Goal: Check status

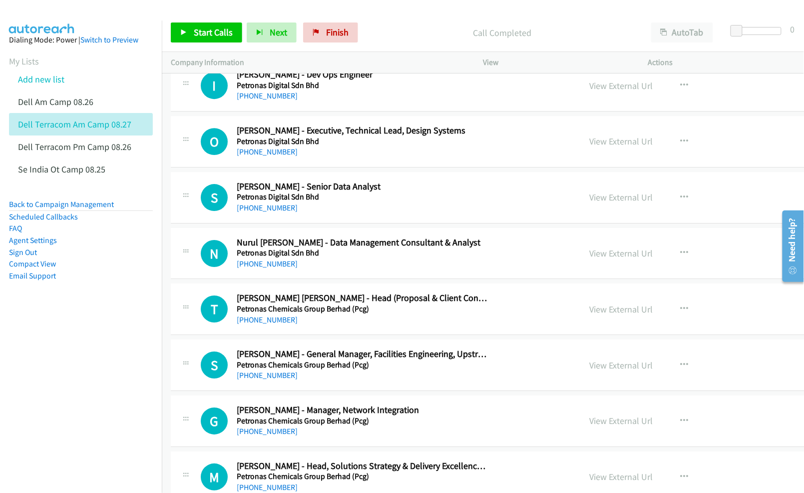
scroll to position [9458, 0]
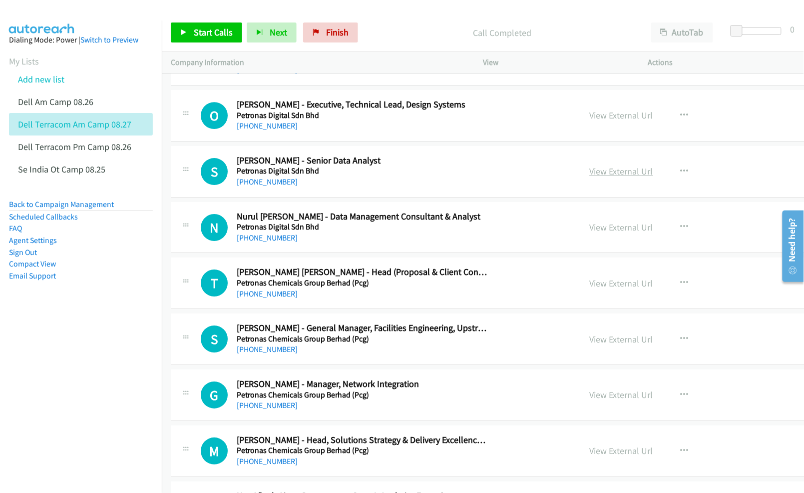
click at [631, 177] on link "View External Url" at bounding box center [621, 170] width 63 height 11
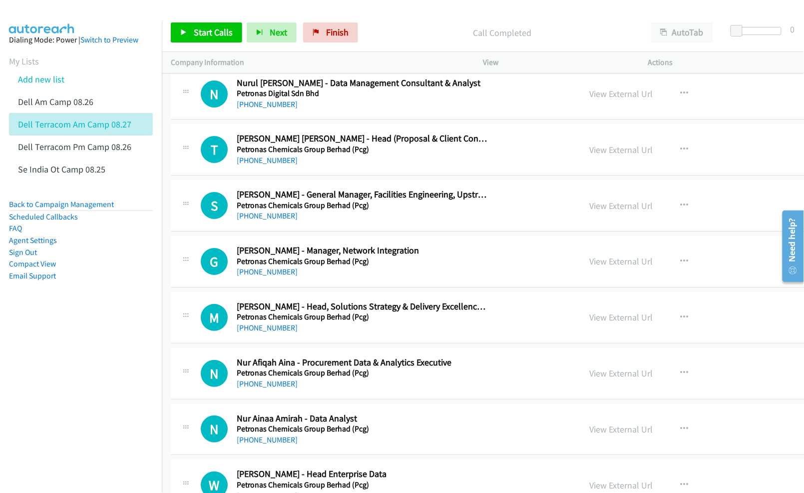
scroll to position [9658, 0]
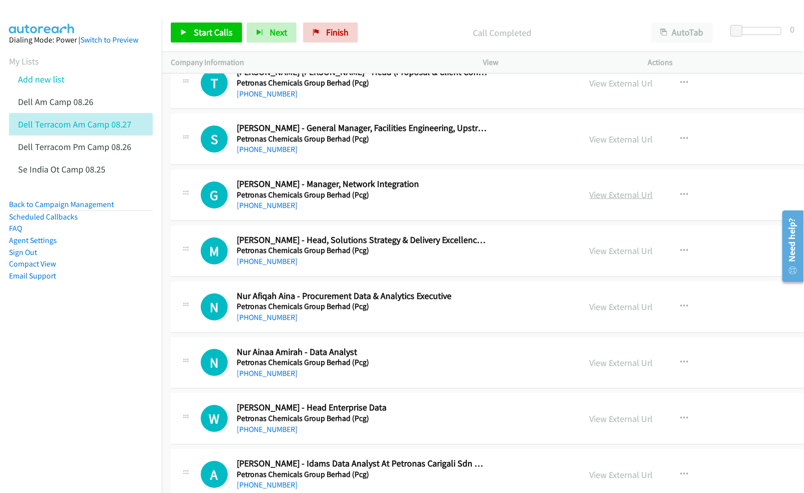
click at [618, 200] on link "View External Url" at bounding box center [621, 194] width 63 height 11
click at [616, 256] on link "View External Url" at bounding box center [621, 250] width 63 height 11
click at [618, 312] on link "View External Url" at bounding box center [621, 306] width 63 height 11
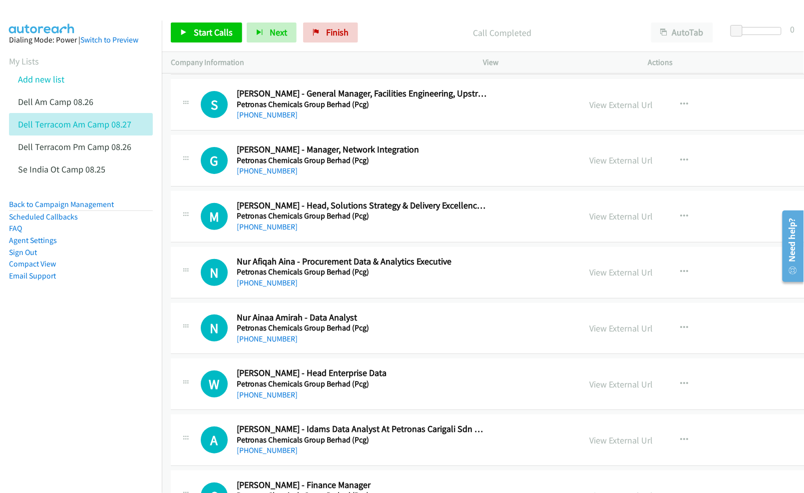
scroll to position [9724, 0]
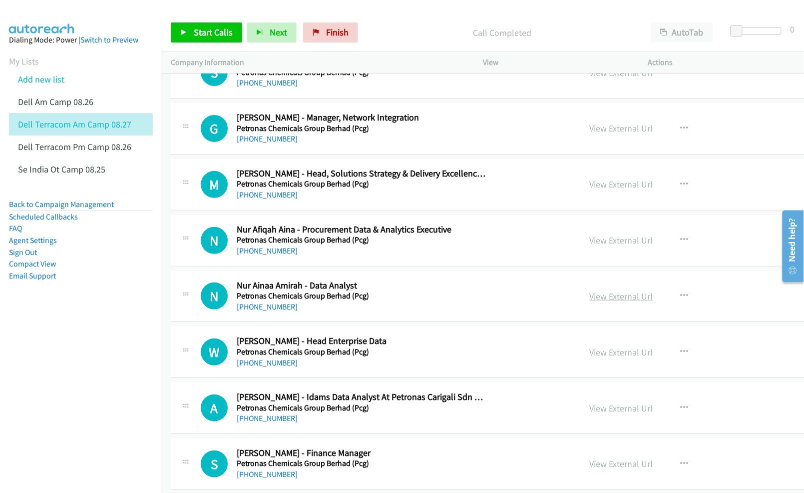
click at [630, 302] on link "View External Url" at bounding box center [621, 295] width 63 height 11
click at [607, 358] on link "View External Url" at bounding box center [621, 351] width 63 height 11
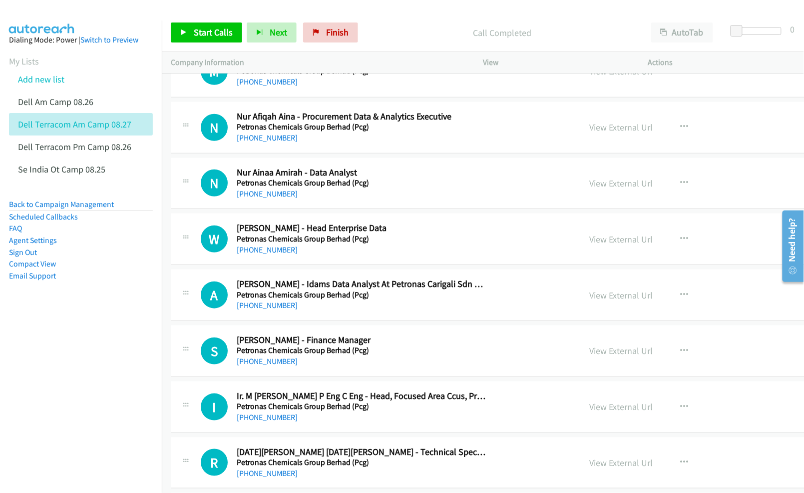
scroll to position [9857, 0]
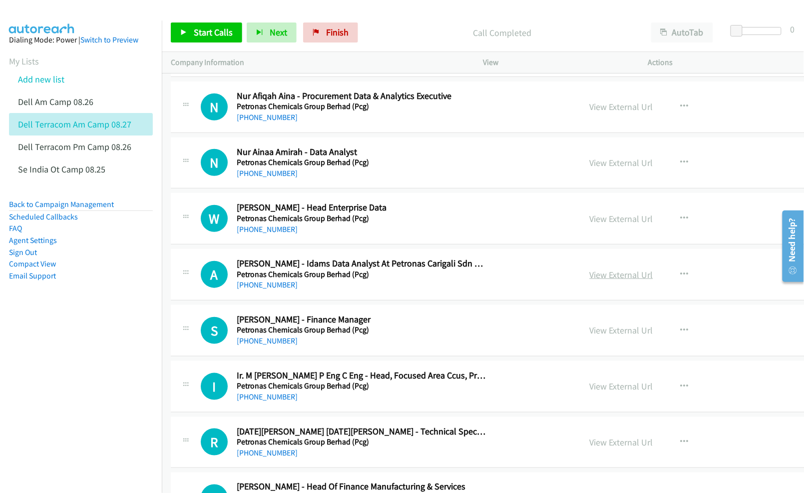
click at [596, 280] on link "View External Url" at bounding box center [621, 274] width 63 height 11
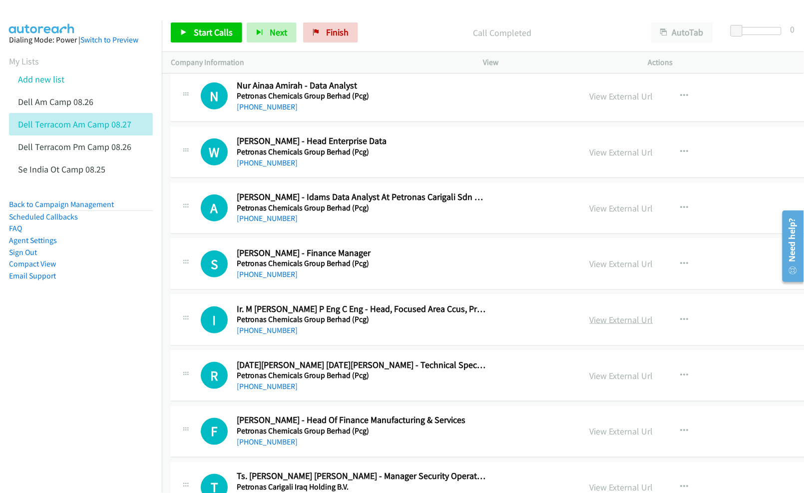
click at [617, 325] on link "View External Url" at bounding box center [621, 319] width 63 height 11
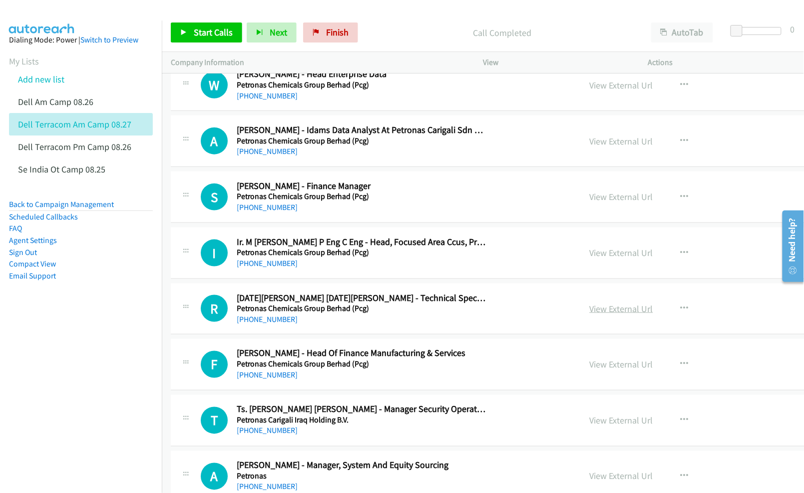
click at [614, 314] on link "View External Url" at bounding box center [621, 308] width 63 height 11
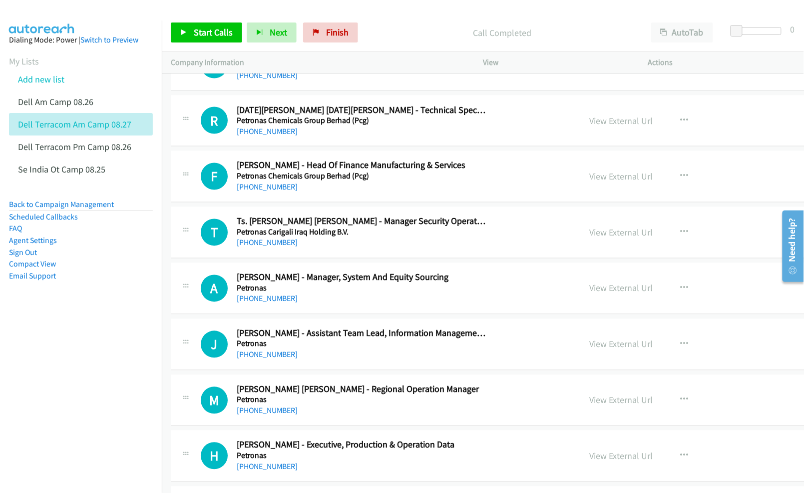
scroll to position [10191, 0]
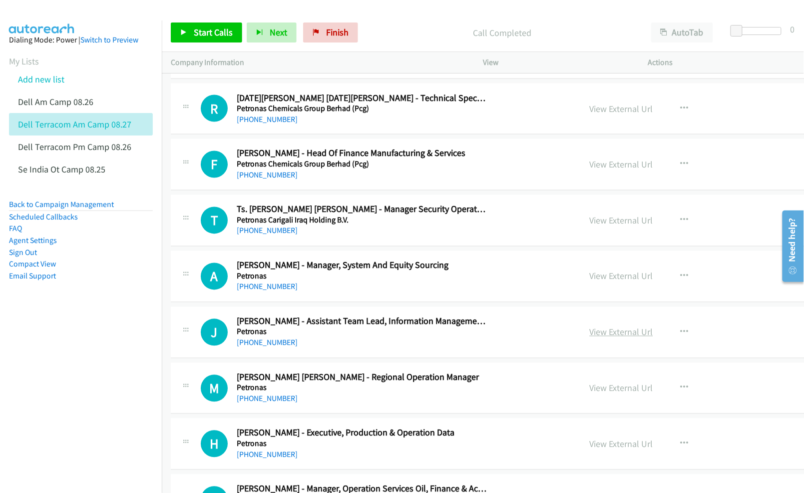
click at [616, 338] on link "View External Url" at bounding box center [621, 331] width 63 height 11
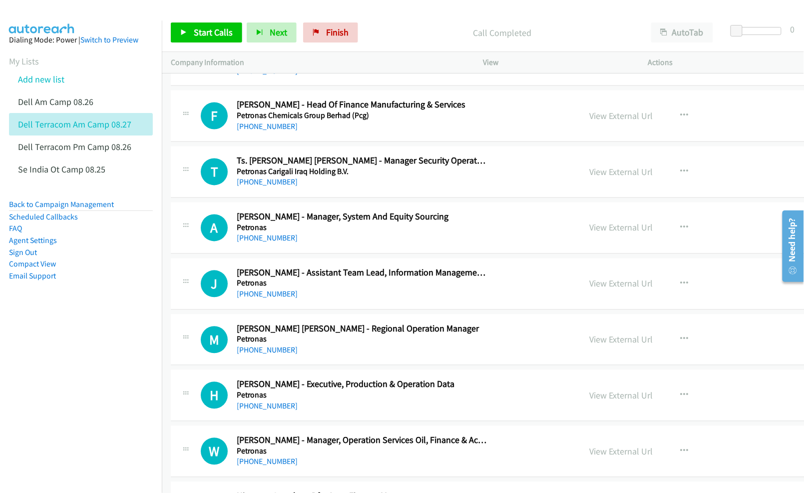
scroll to position [10257, 0]
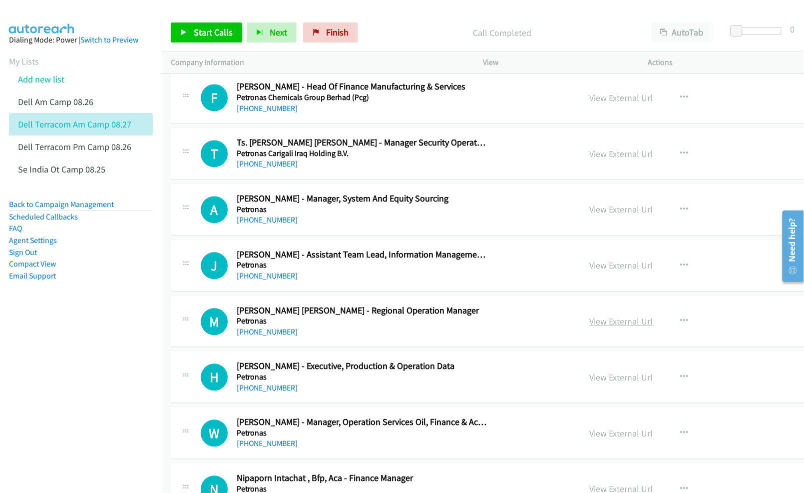
click at [594, 327] on link "View External Url" at bounding box center [621, 321] width 63 height 11
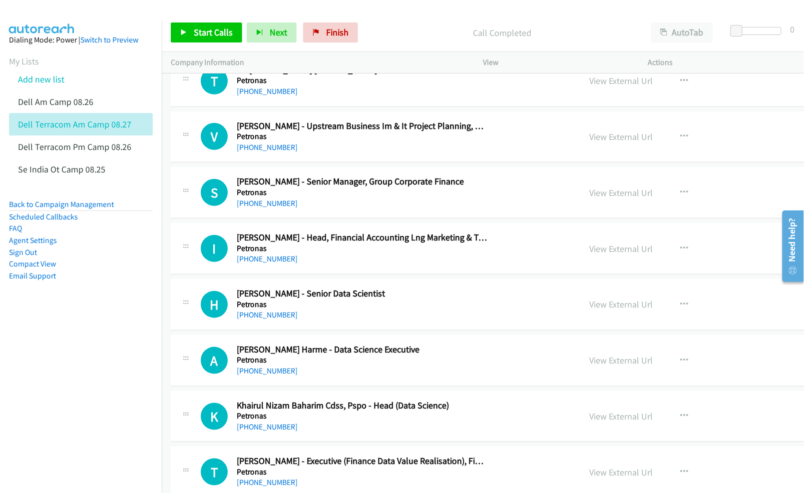
scroll to position [11123, 0]
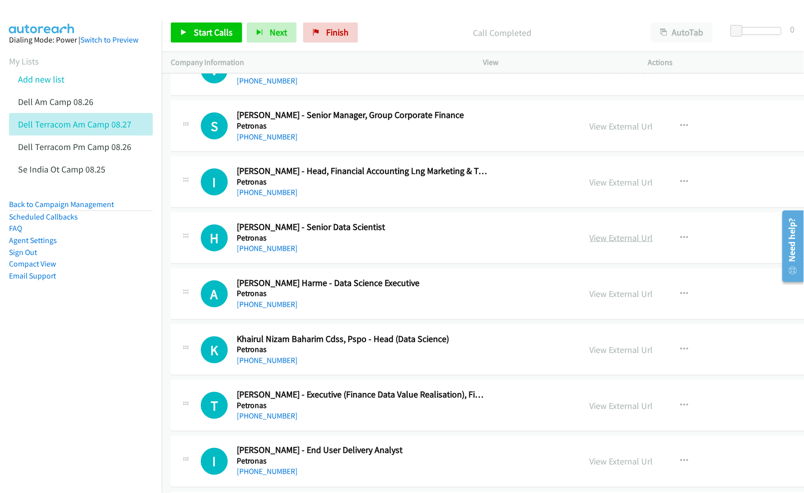
click at [619, 243] on link "View External Url" at bounding box center [621, 237] width 63 height 11
click at [615, 299] on link "View External Url" at bounding box center [621, 293] width 63 height 11
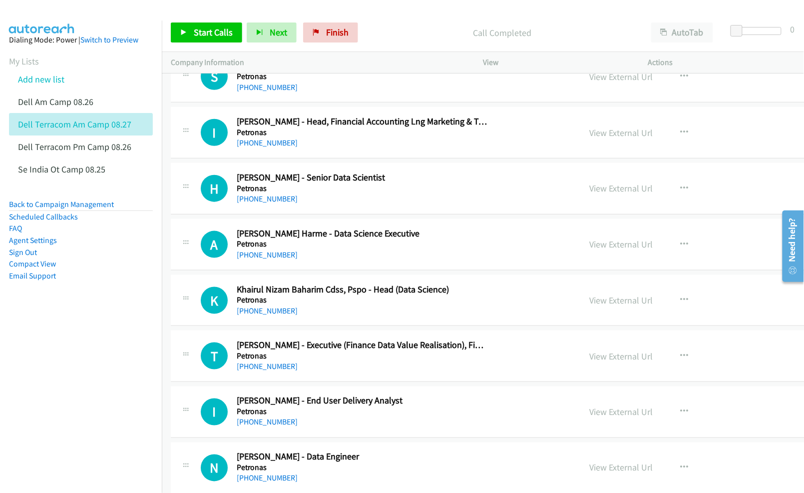
scroll to position [11190, 0]
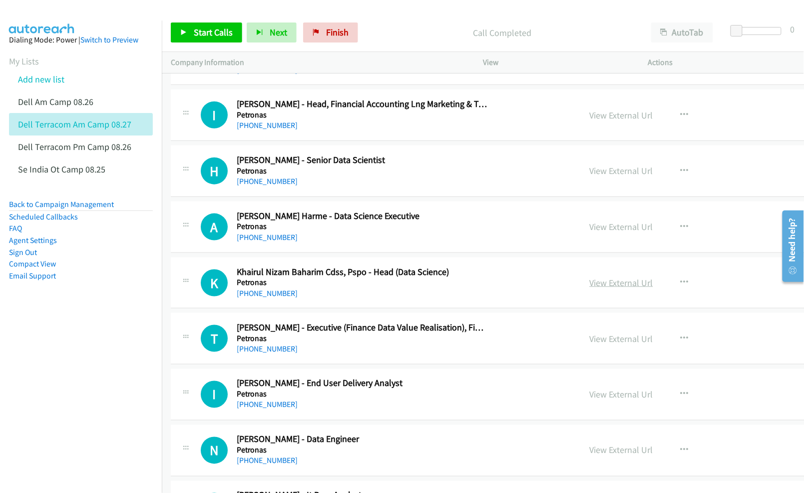
click at [626, 288] on link "View External Url" at bounding box center [621, 282] width 63 height 11
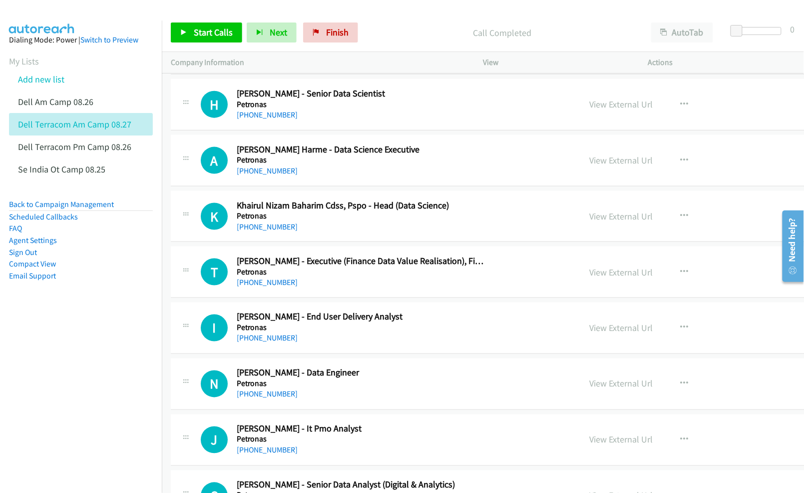
scroll to position [11322, 0]
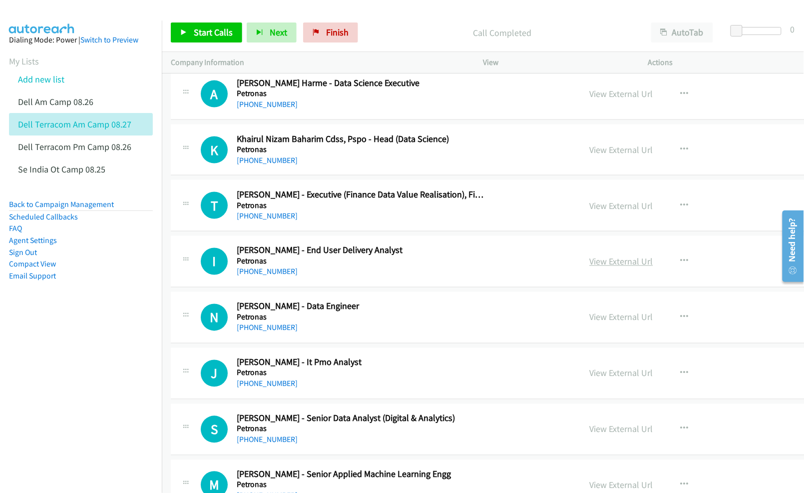
click at [620, 267] on link "View External Url" at bounding box center [621, 261] width 63 height 11
click at [612, 323] on link "View External Url" at bounding box center [621, 316] width 63 height 11
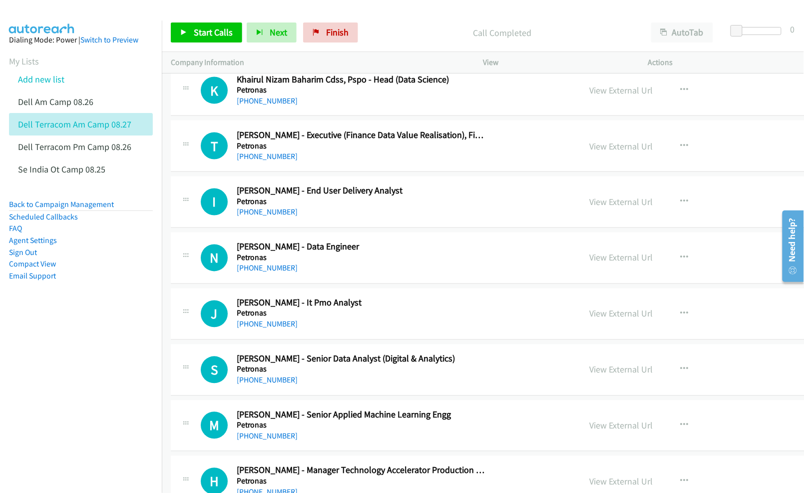
scroll to position [11389, 0]
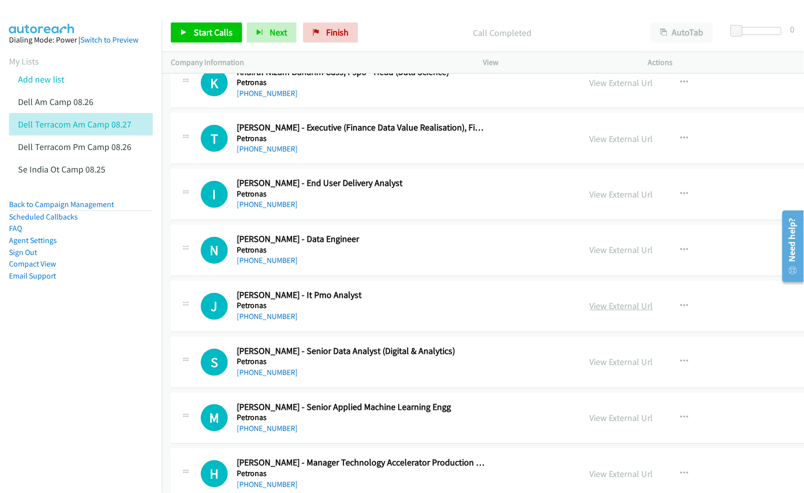
click at [608, 312] on link "View External Url" at bounding box center [621, 305] width 63 height 11
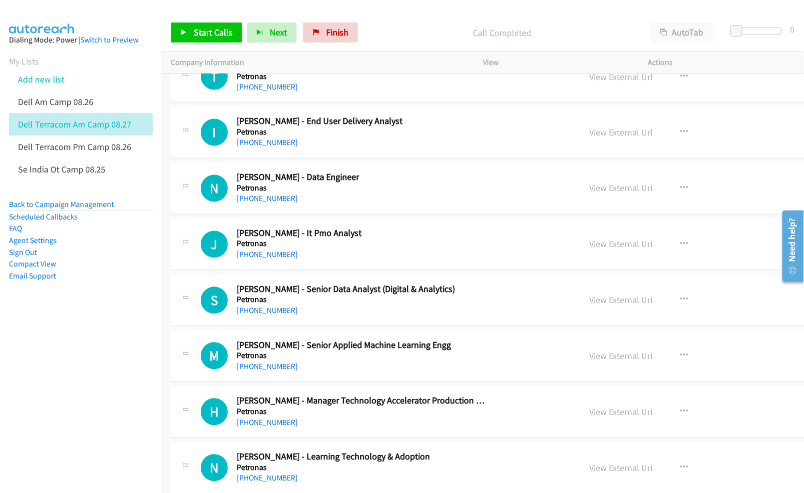
scroll to position [11456, 0]
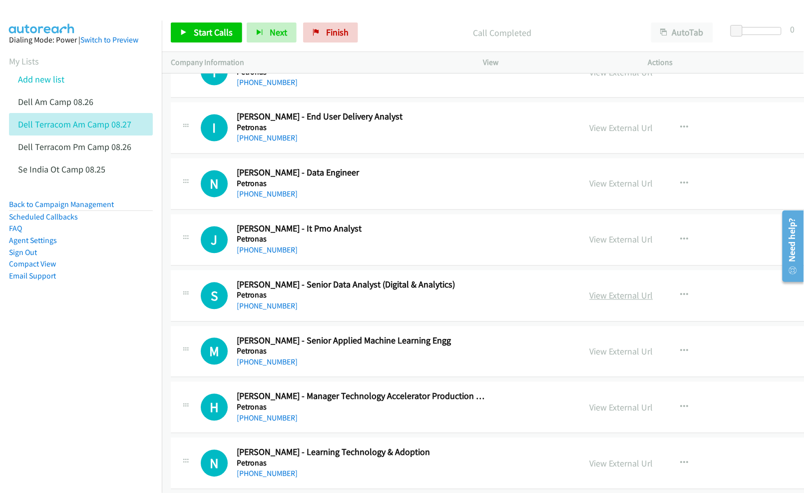
click at [620, 301] on link "View External Url" at bounding box center [621, 295] width 63 height 11
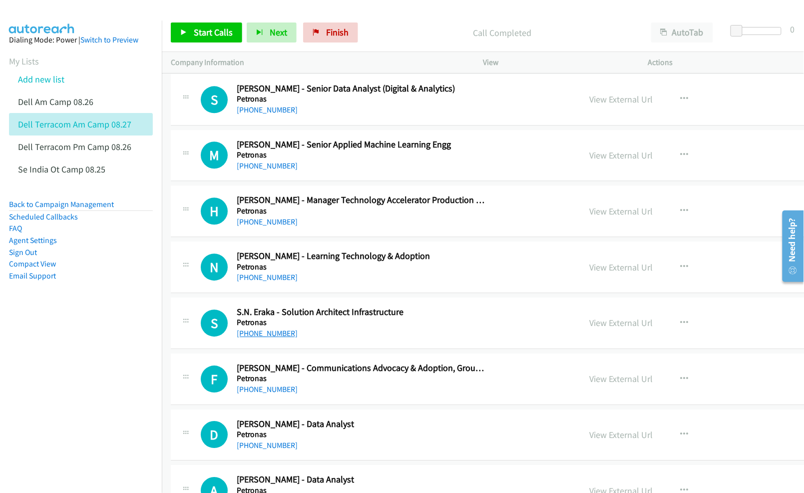
scroll to position [11656, 0]
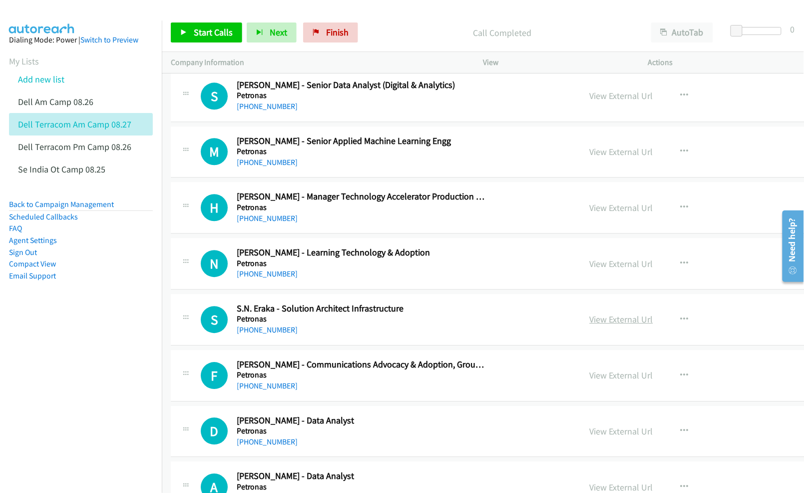
click at [632, 325] on link "View External Url" at bounding box center [621, 318] width 63 height 11
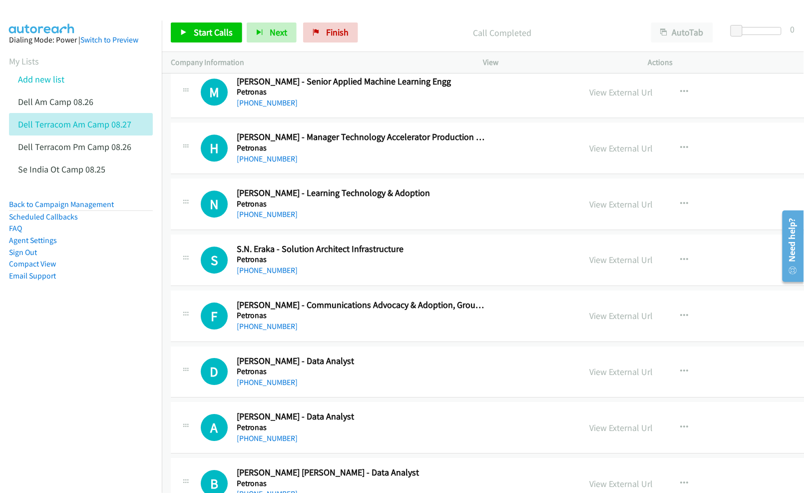
scroll to position [11722, 0]
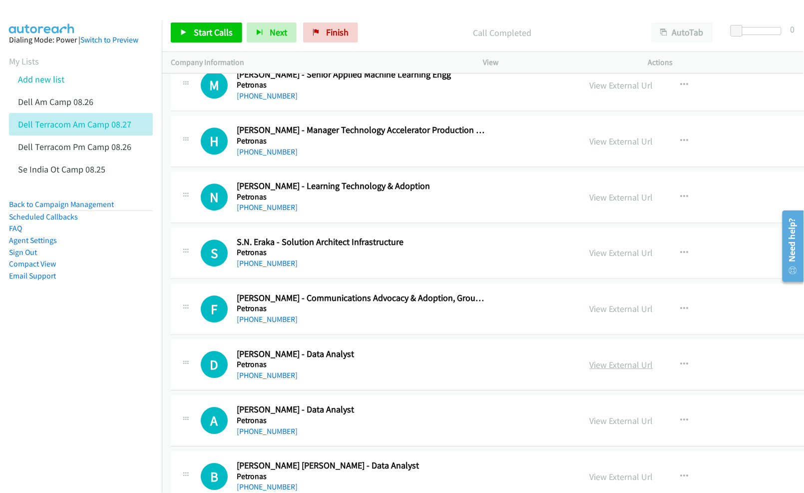
click at [609, 370] on link "View External Url" at bounding box center [621, 364] width 63 height 11
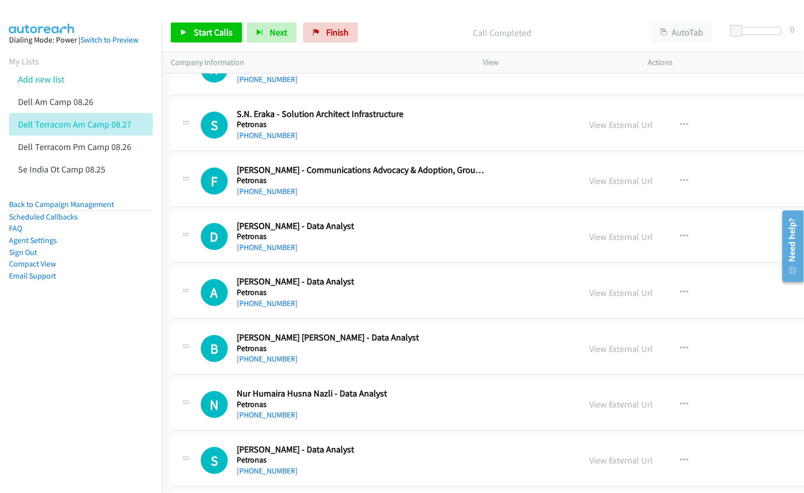
scroll to position [11855, 0]
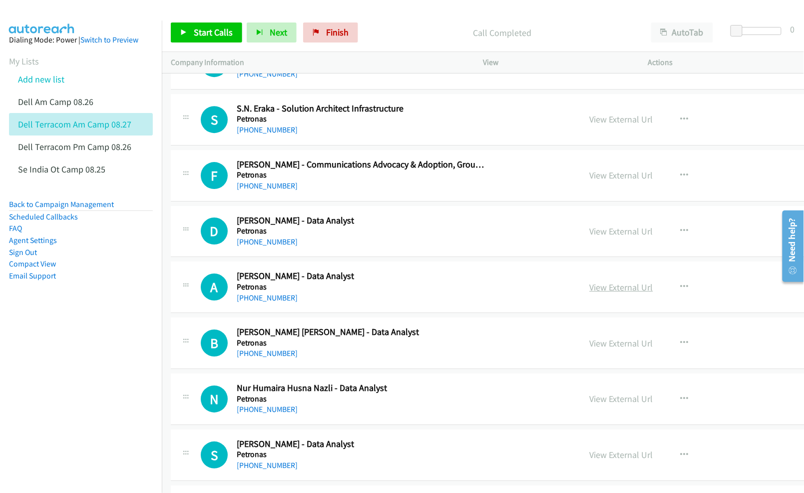
click at [615, 293] on link "View External Url" at bounding box center [621, 286] width 63 height 11
click at [605, 349] on link "View External Url" at bounding box center [621, 342] width 63 height 11
click at [614, 404] on link "View External Url" at bounding box center [621, 398] width 63 height 11
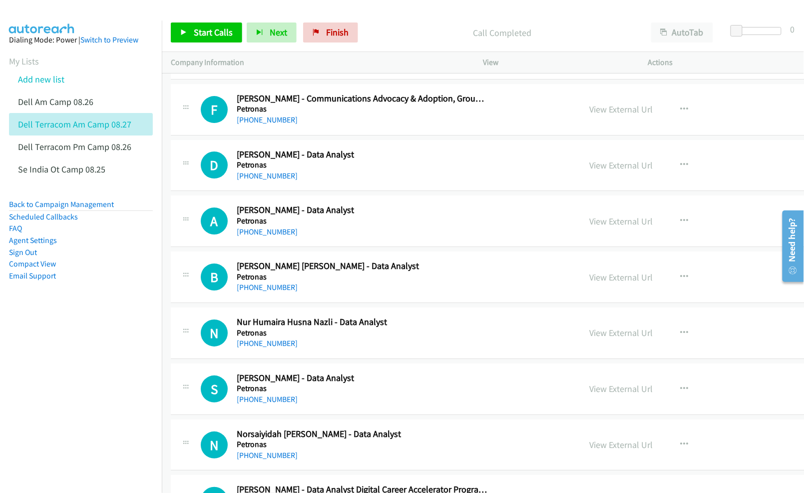
scroll to position [11922, 0]
click at [630, 394] on link "View External Url" at bounding box center [621, 387] width 63 height 11
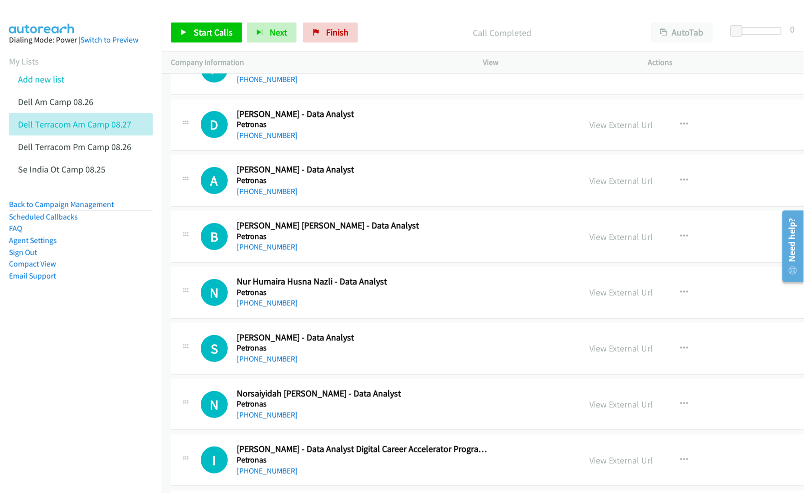
scroll to position [11989, 0]
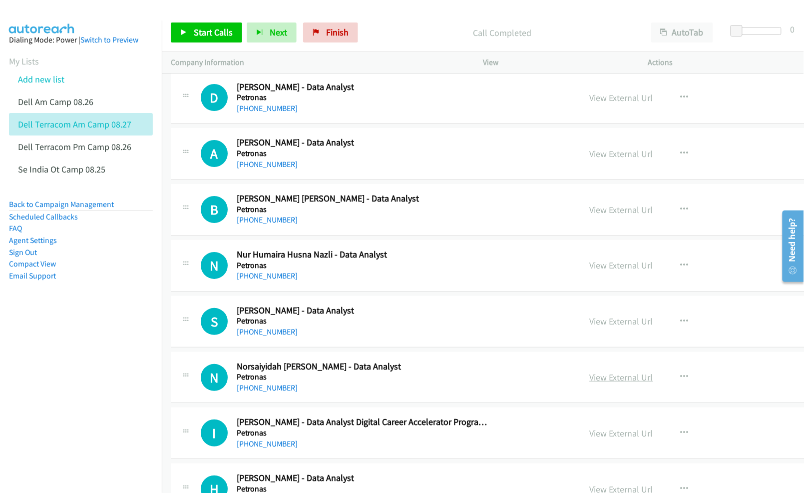
click at [609, 383] on link "View External Url" at bounding box center [621, 376] width 63 height 11
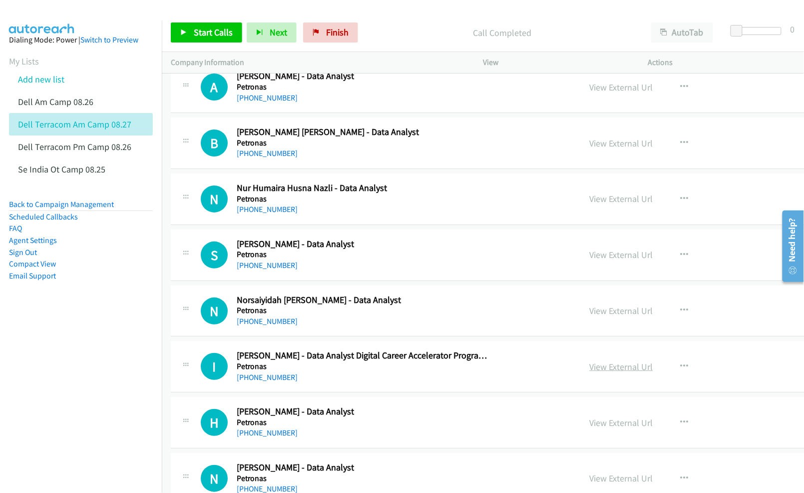
click at [618, 372] on link "View External Url" at bounding box center [621, 366] width 63 height 11
click at [617, 428] on link "View External Url" at bounding box center [621, 422] width 63 height 11
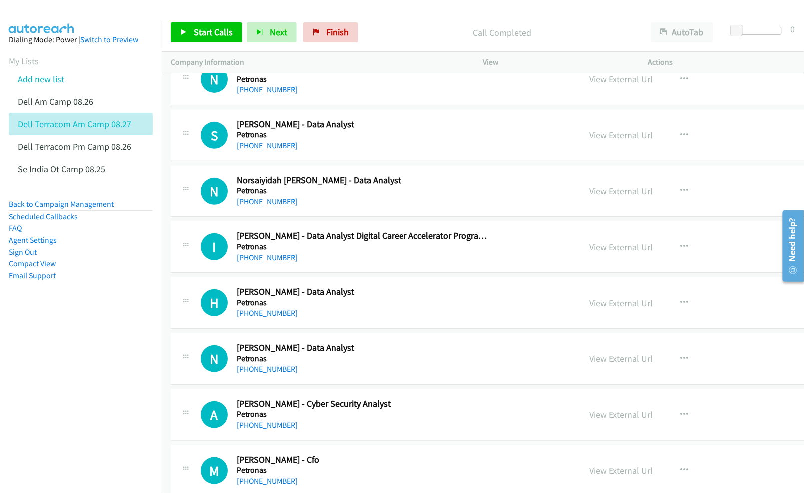
scroll to position [12189, 0]
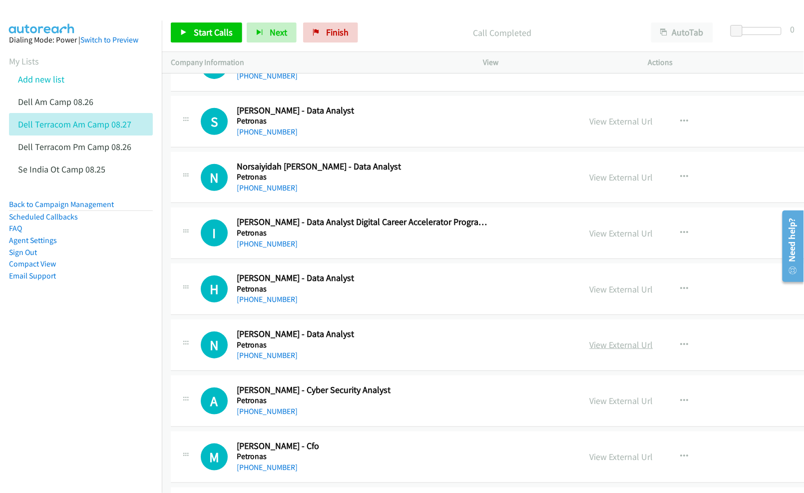
click at [612, 350] on link "View External Url" at bounding box center [621, 344] width 63 height 11
click at [616, 406] on link "View External Url" at bounding box center [621, 400] width 63 height 11
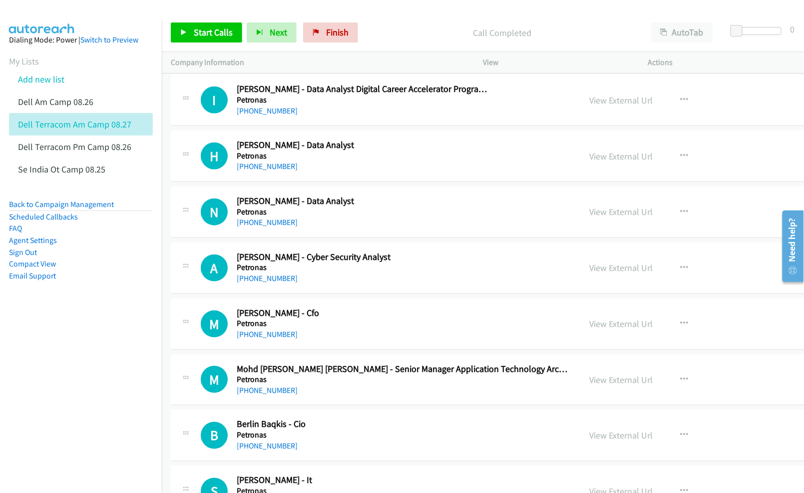
scroll to position [12389, 0]
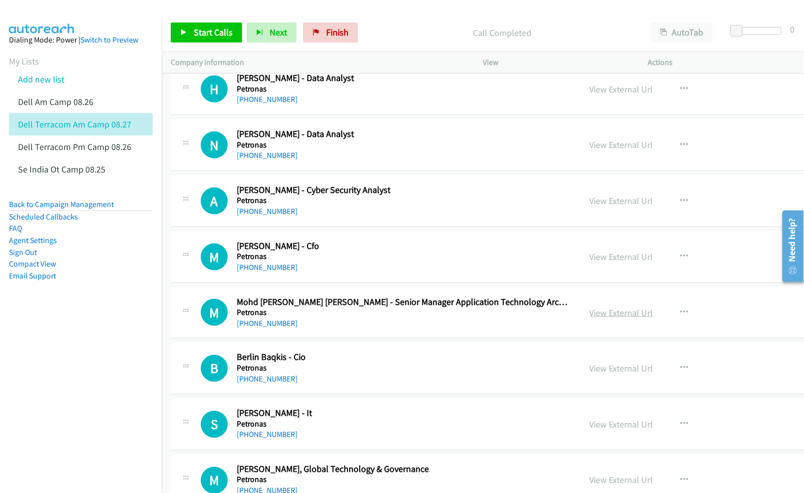
click at [611, 318] on link "View External Url" at bounding box center [621, 312] width 63 height 11
click at [613, 374] on link "View External Url" at bounding box center [621, 368] width 63 height 11
click at [620, 430] on link "View External Url" at bounding box center [621, 424] width 63 height 11
